Goal: Find specific page/section: Find specific page/section

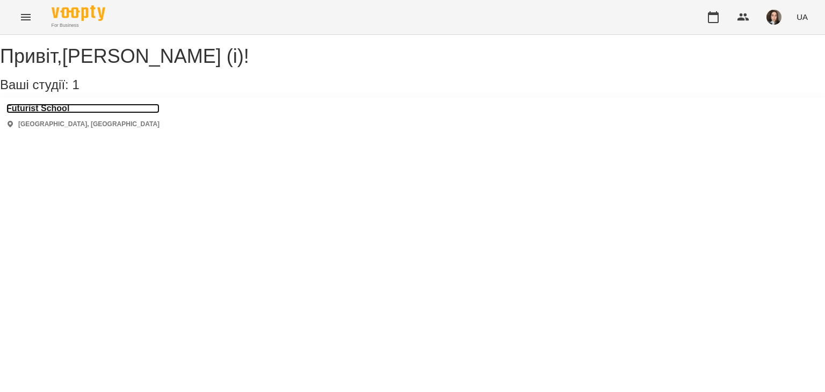
click at [45, 113] on h3 "Futurist School" at bounding box center [82, 109] width 153 height 10
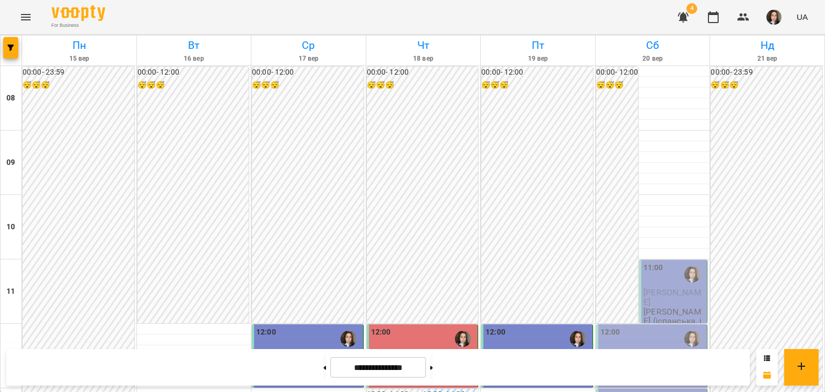
scroll to position [245, 0]
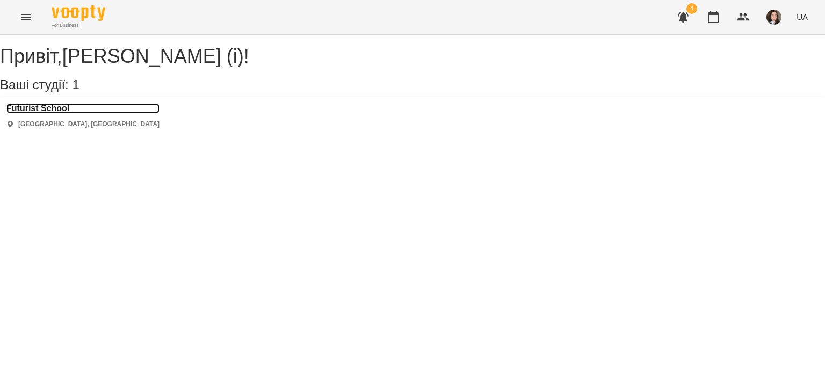
click at [49, 113] on h3 "Futurist School" at bounding box center [82, 109] width 153 height 10
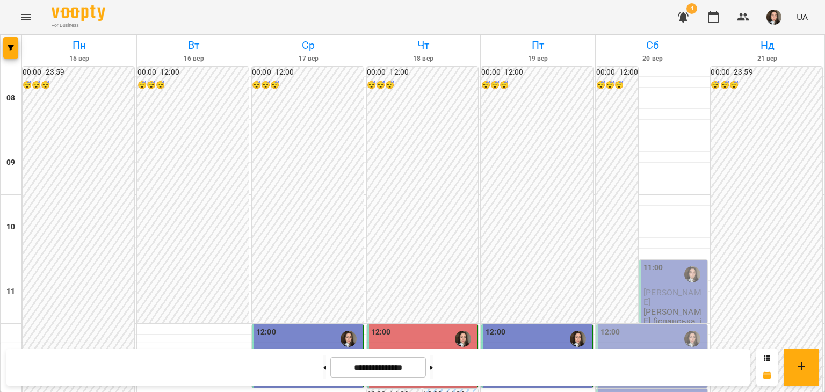
scroll to position [460, 0]
